Goal: Complete application form

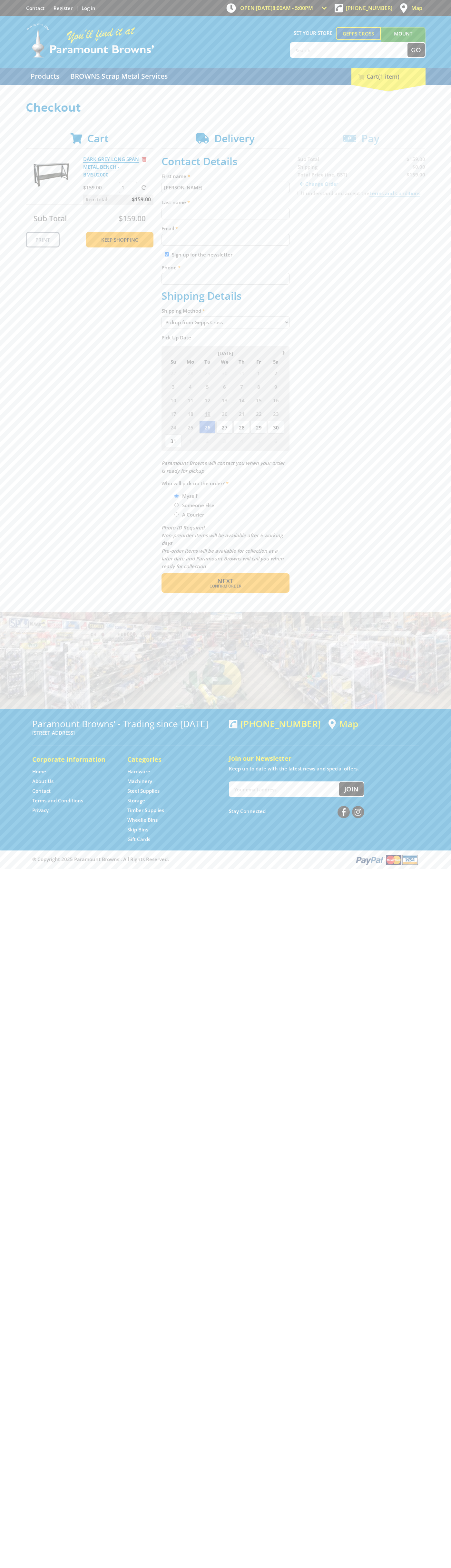
type input "[PERSON_NAME]"
type input "[EMAIL_ADDRESS][DOMAIN_NAME]"
type input "0293744000"
click at [225, 581] on span "Next" at bounding box center [224, 581] width 16 height 9
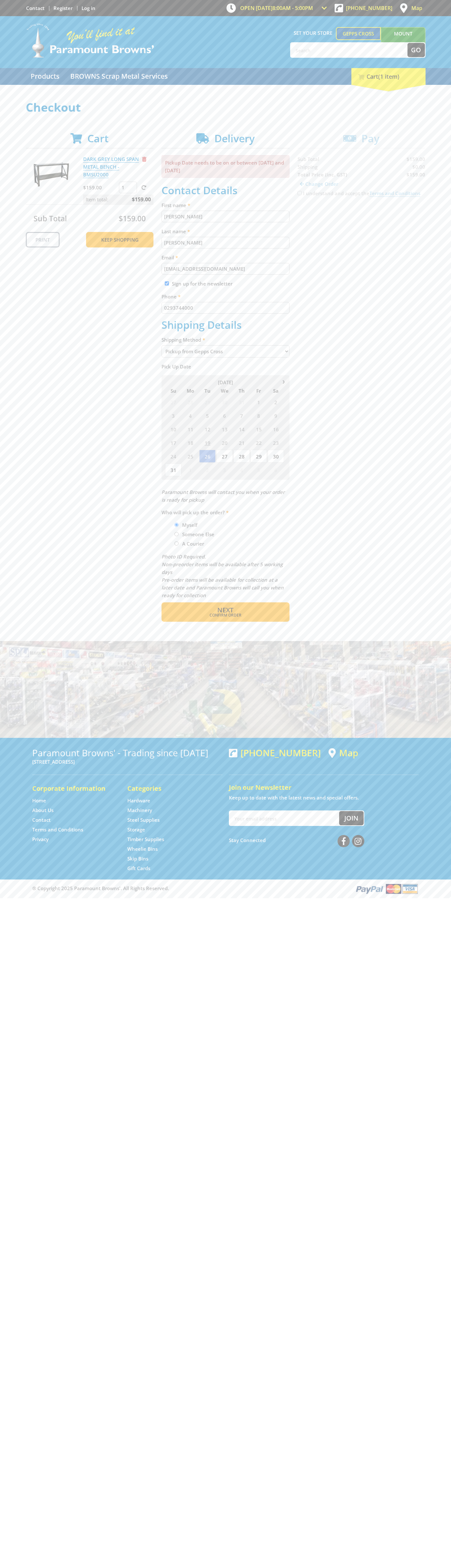
type input "[PERSON_NAME]"
click at [225, 615] on span "Confirm order" at bounding box center [225, 616] width 100 height 4
click at [225, 610] on span "Next" at bounding box center [224, 609] width 16 height 9
